Goal: Browse casually

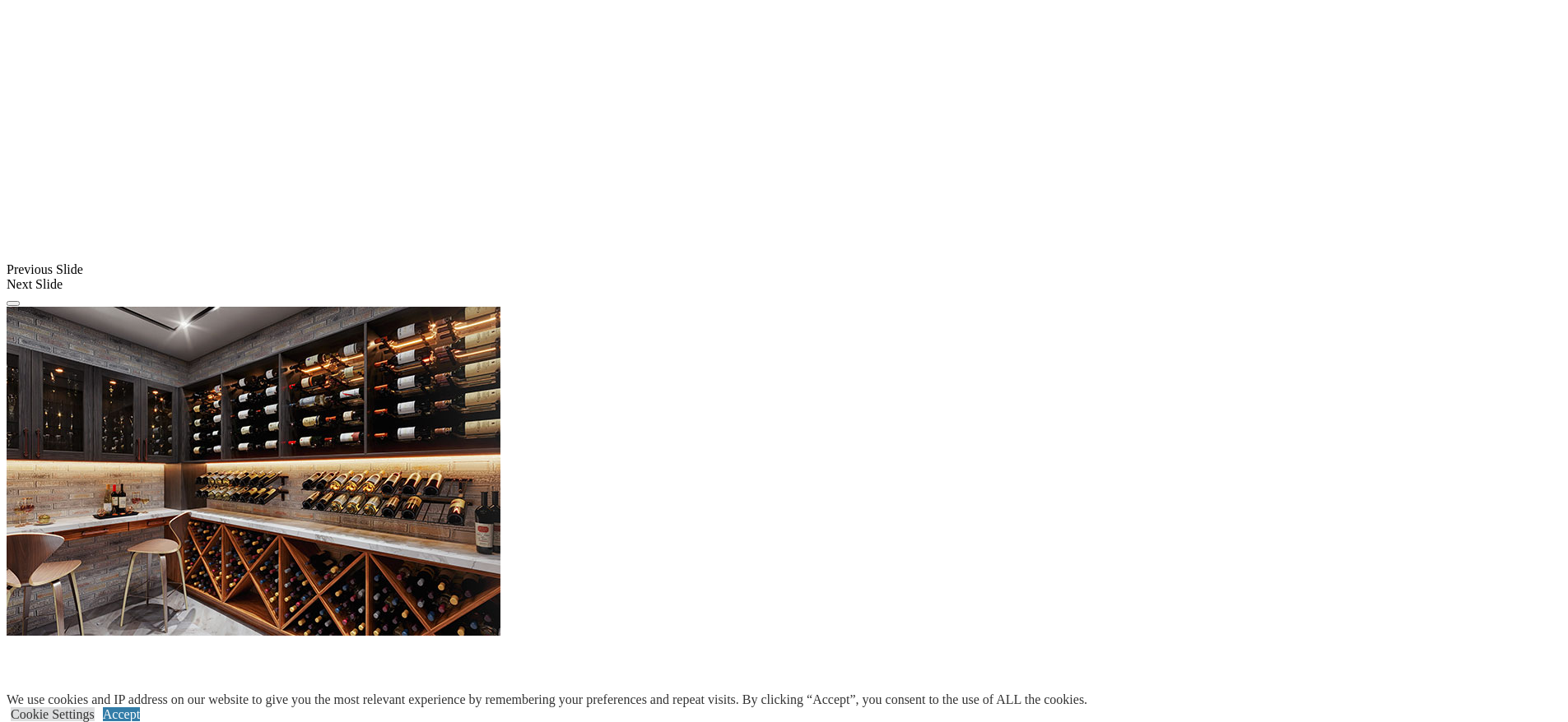
scroll to position [1646, 0]
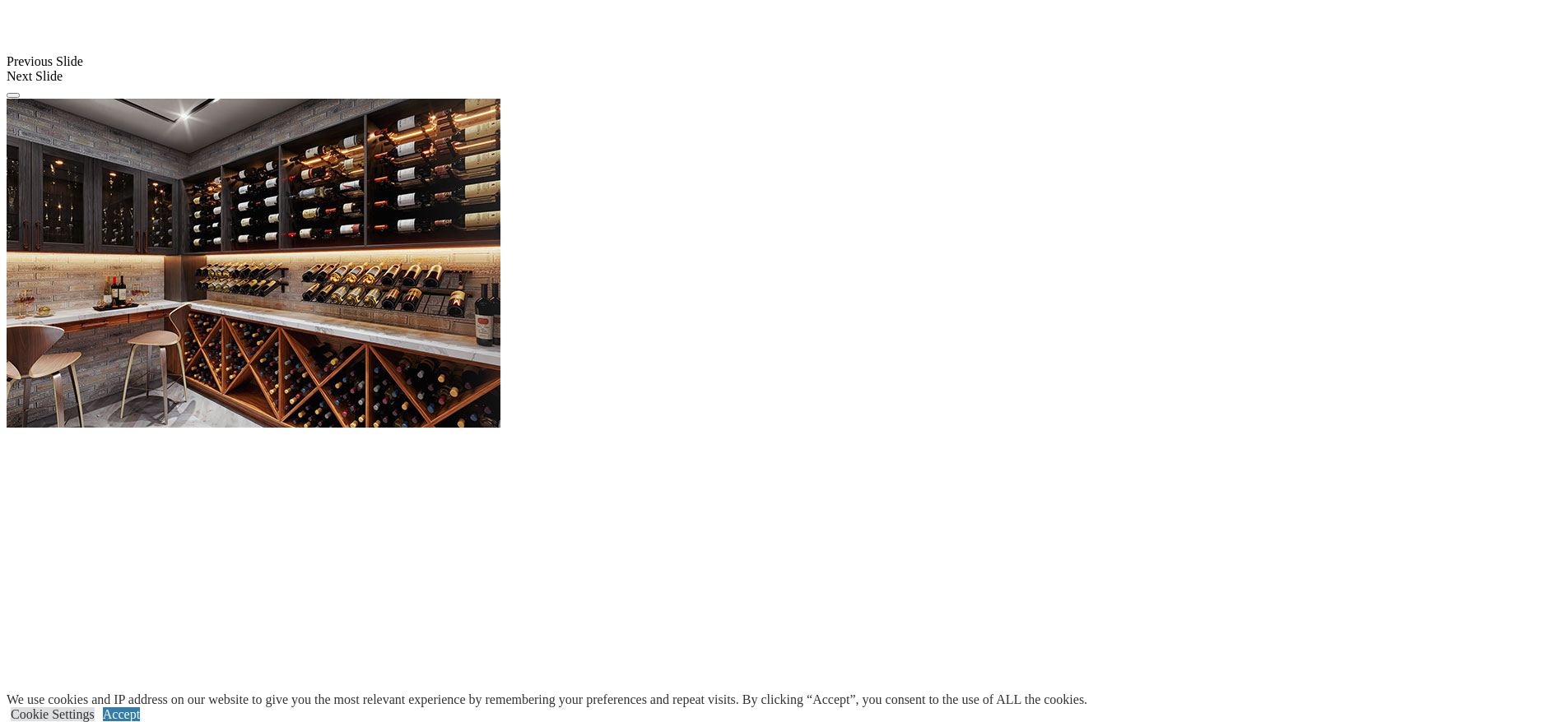
scroll to position [1783, 0]
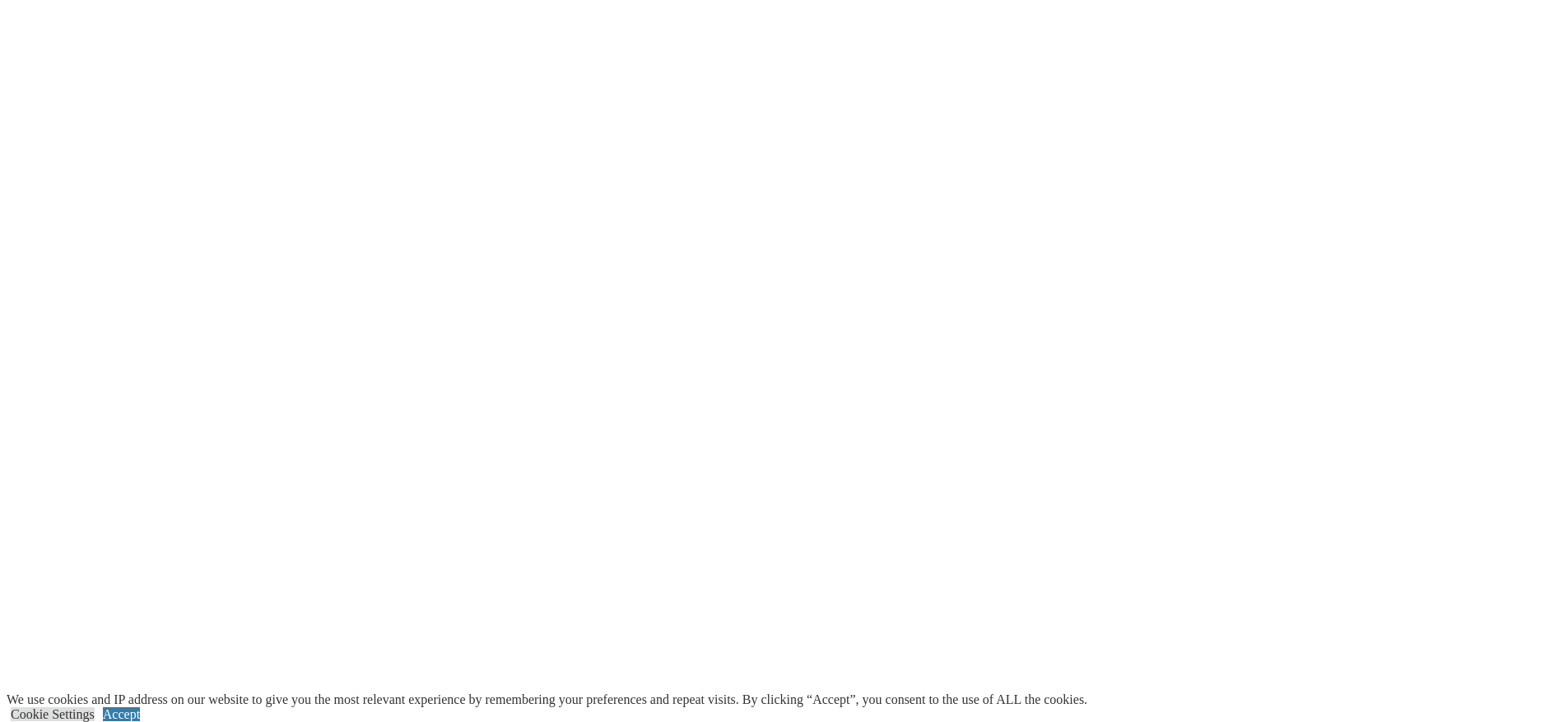
scroll to position [3942, 0]
